Goal: Task Accomplishment & Management: Manage account settings

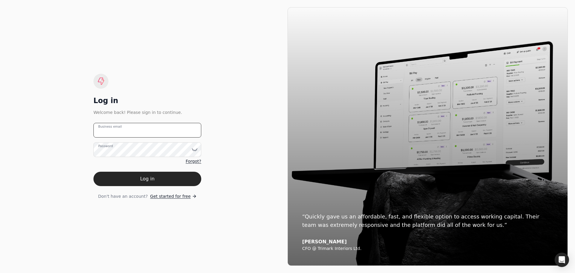
click at [134, 136] on email "Business email" at bounding box center [147, 130] width 108 height 15
type email "[EMAIL_ADDRESS][DOMAIN_NAME]"
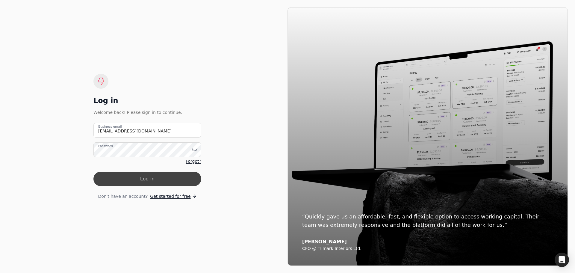
click at [139, 178] on button "Log in" at bounding box center [147, 179] width 108 height 14
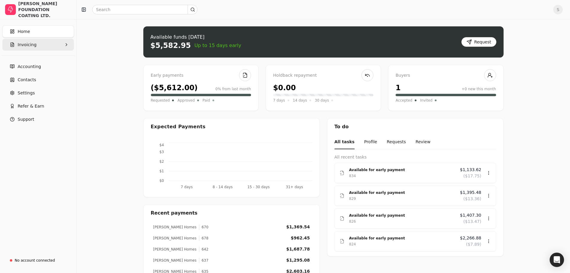
click at [39, 49] on button "Invoicing" at bounding box center [38, 45] width 72 height 12
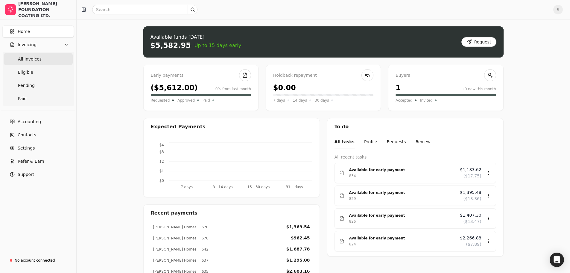
click at [29, 58] on span "All Invoices" at bounding box center [30, 59] width 24 height 6
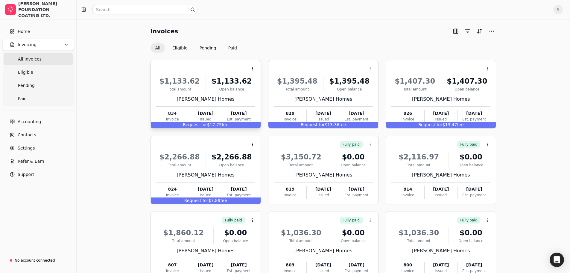
click at [236, 123] on div "Request for $17.75 fee" at bounding box center [206, 125] width 110 height 7
click at [32, 73] on link "Eligible" at bounding box center [38, 72] width 69 height 12
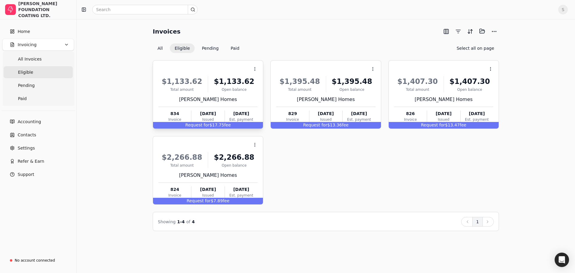
click at [242, 92] on div "Open balance" at bounding box center [233, 89] width 47 height 5
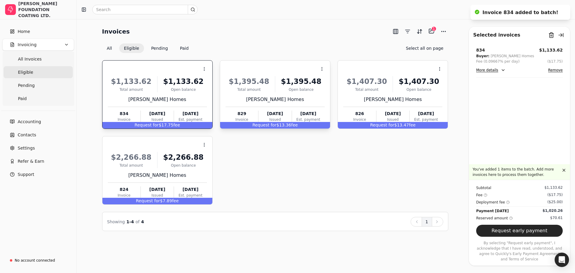
click at [288, 90] on div "Open balance" at bounding box center [301, 89] width 47 height 5
click at [385, 92] on div "$1,407.30 Total amount $1,407.30 Open balance [PERSON_NAME] Homes 826 Invoice […" at bounding box center [392, 97] width 99 height 51
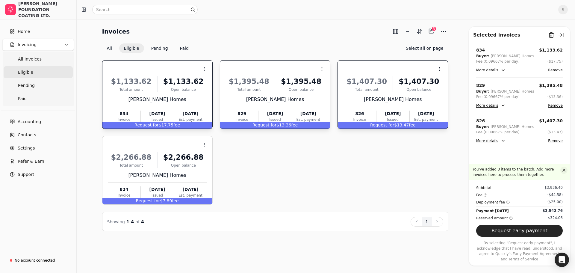
click at [564, 174] on button "button" at bounding box center [563, 169] width 7 height 7
